Goal: Task Accomplishment & Management: Manage account settings

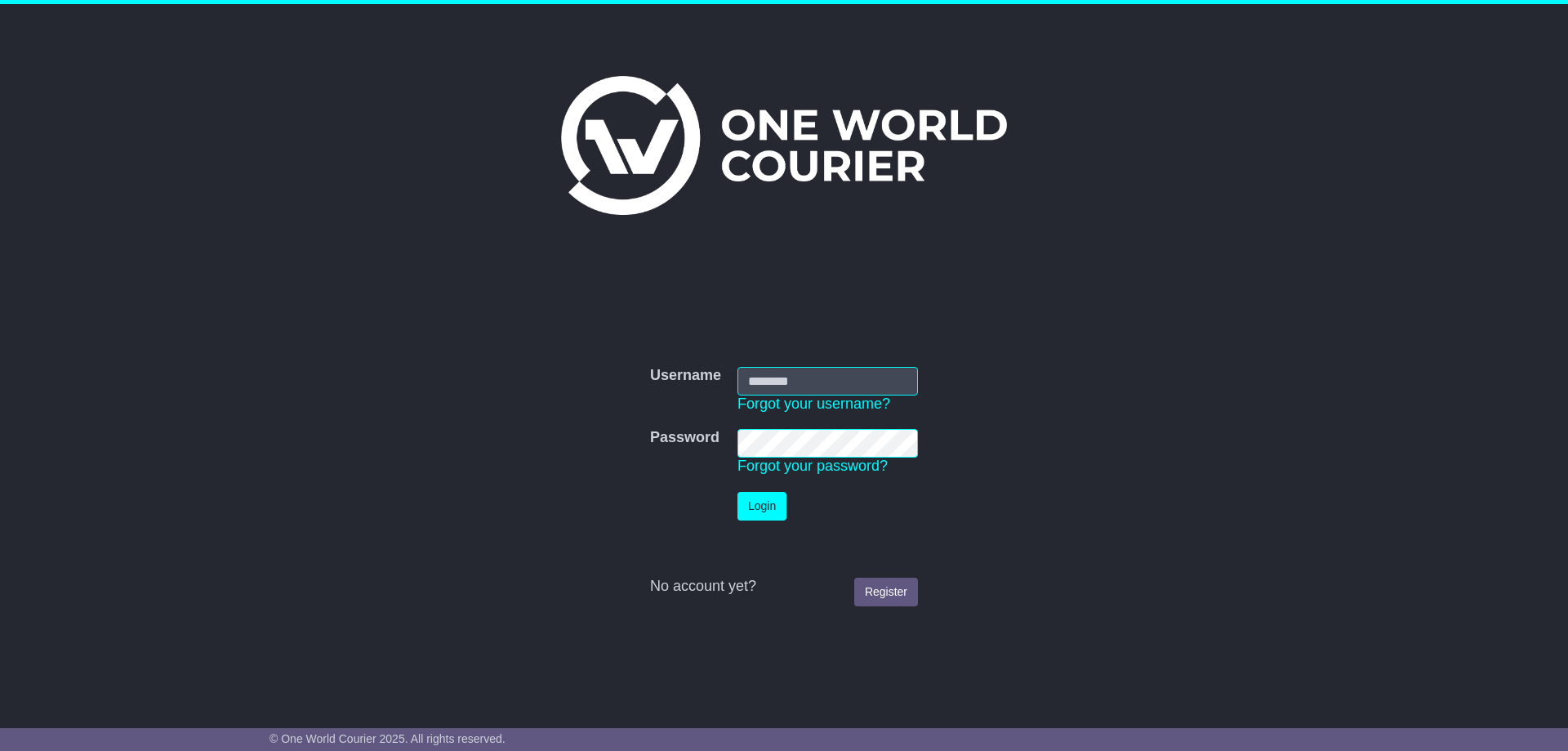
type input "**********"
click at [764, 501] on button "Login" at bounding box center [762, 506] width 49 height 29
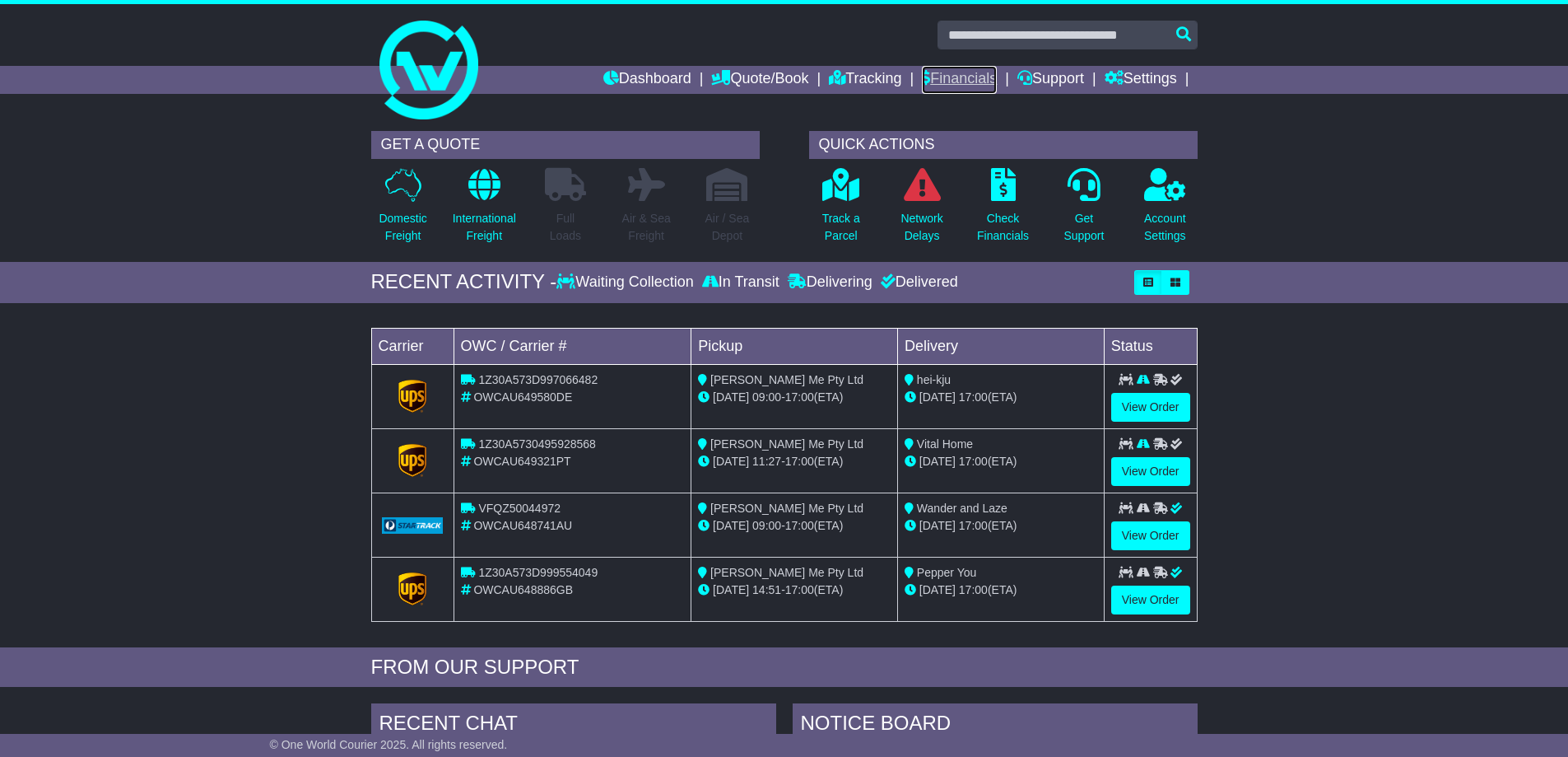
click at [947, 84] on link "Financials" at bounding box center [959, 80] width 75 height 28
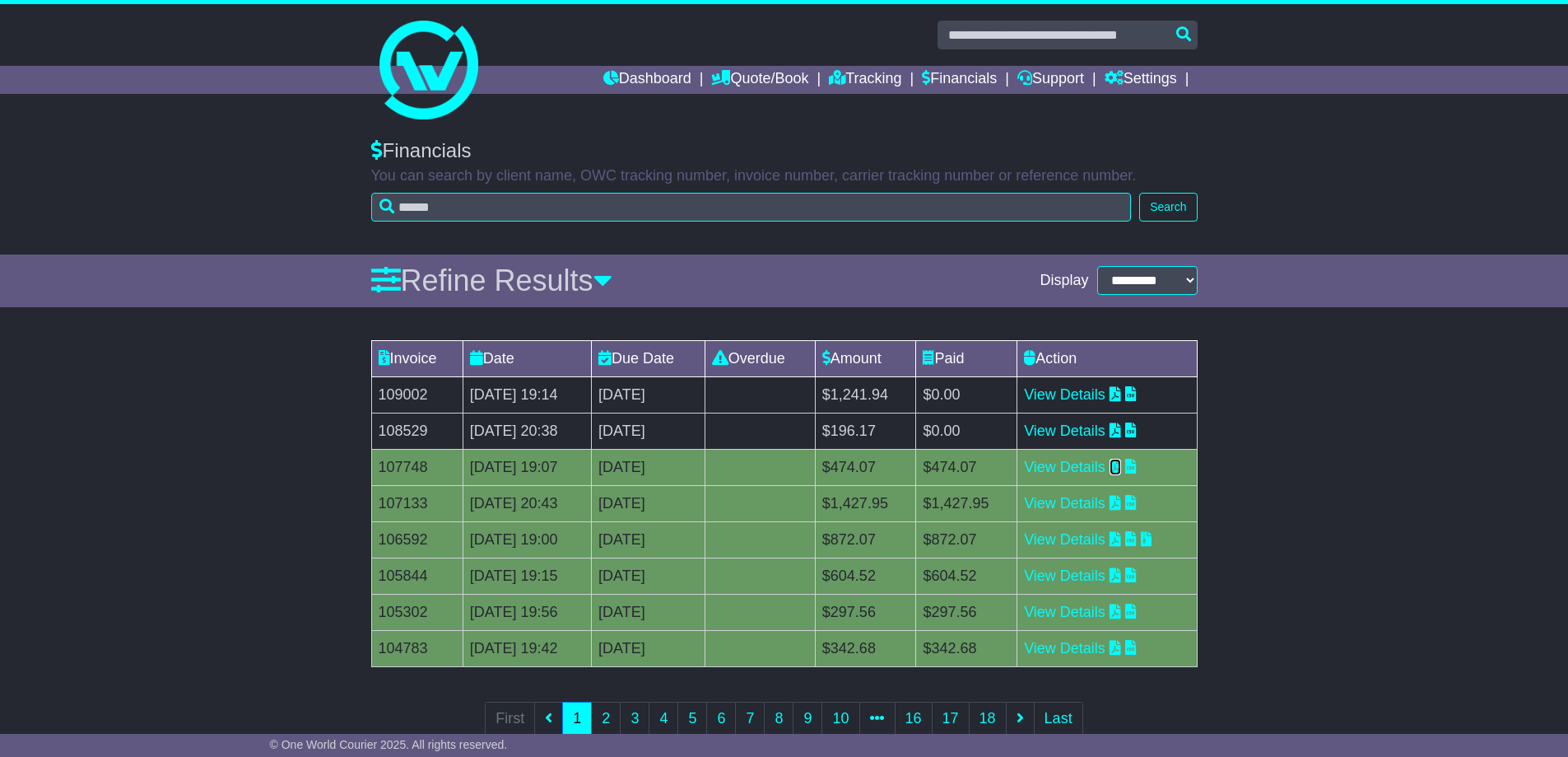
click at [1121, 470] on icon at bounding box center [1115, 466] width 11 height 14
click at [225, 476] on div "Invoice Date Due Date Overdue Amount Paid Action 109002 25 Sep 2025 19:14 [DATE…" at bounding box center [784, 548] width 1568 height 434
click at [1121, 433] on icon at bounding box center [1115, 429] width 11 height 14
drag, startPoint x: 182, startPoint y: 487, endPoint x: 196, endPoint y: 482, distance: 14.9
click at [182, 487] on div "Invoice Date Due Date Overdue Amount Paid Action 109002 25 Sep 2025 19:14 [DATE…" at bounding box center [784, 548] width 1568 height 434
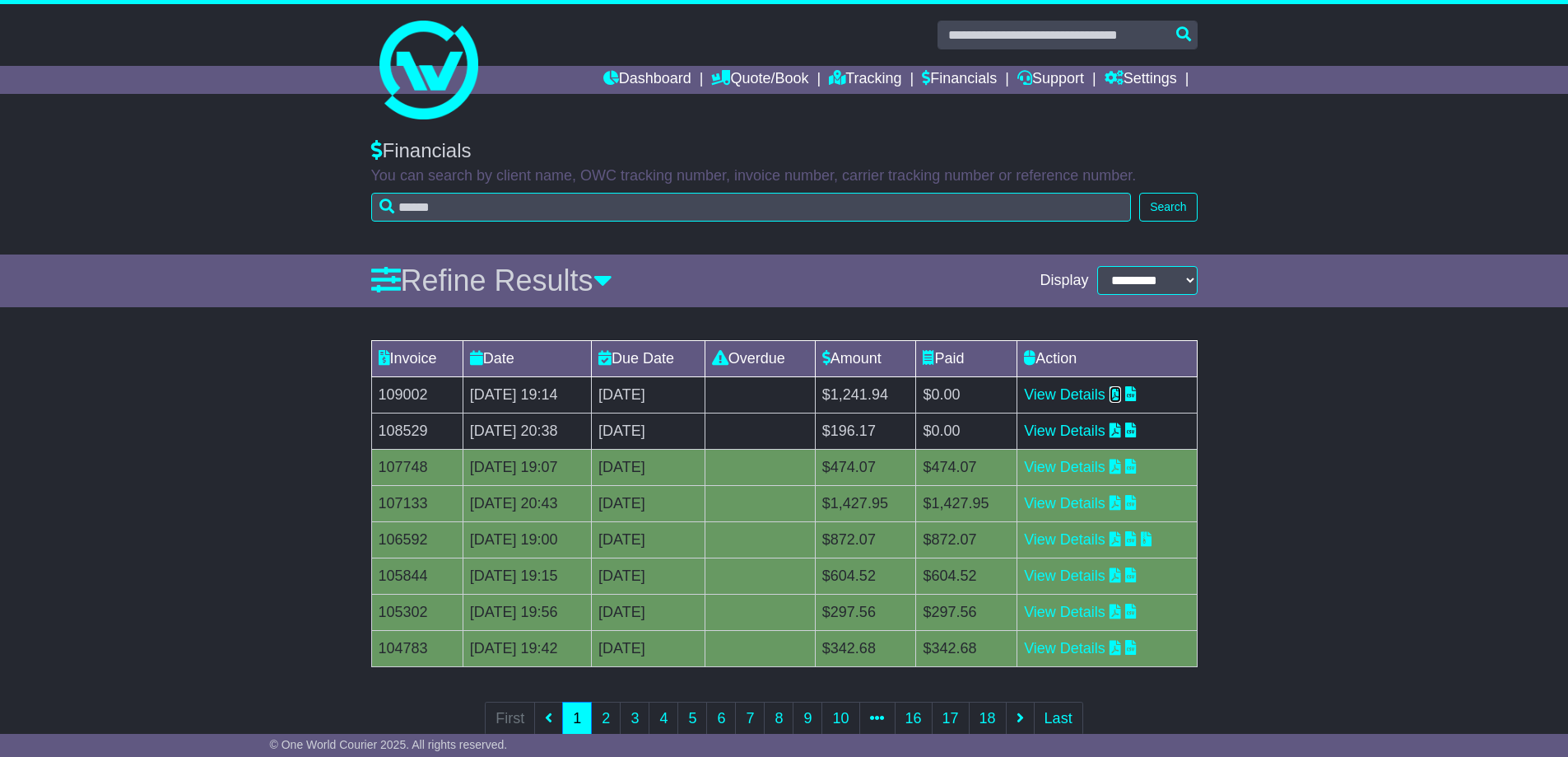
click at [1121, 396] on icon at bounding box center [1115, 393] width 11 height 14
